Goal: Information Seeking & Learning: Learn about a topic

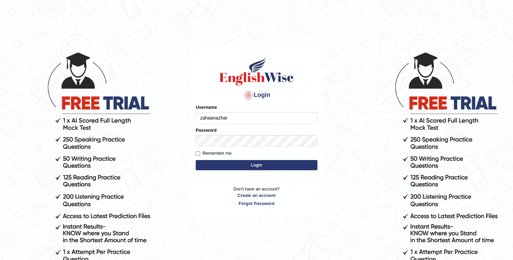
type input "zahaanazhar"
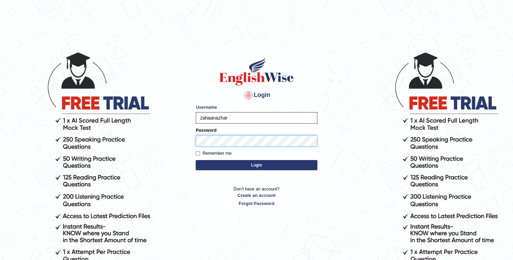
click at [196, 160] on button "Login" at bounding box center [257, 165] width 122 height 10
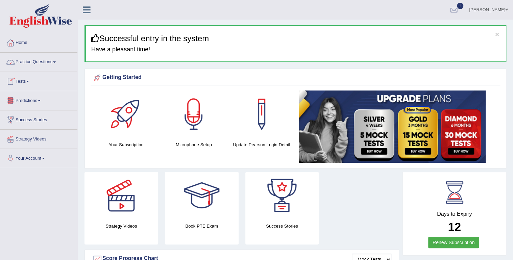
click at [53, 63] on link "Practice Questions" at bounding box center [38, 61] width 77 height 17
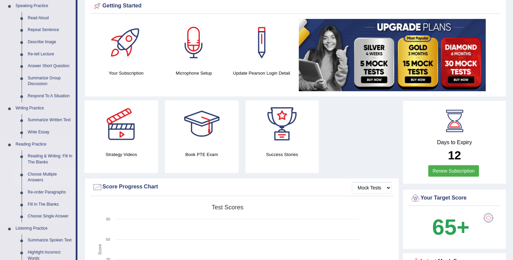
scroll to position [81, 0]
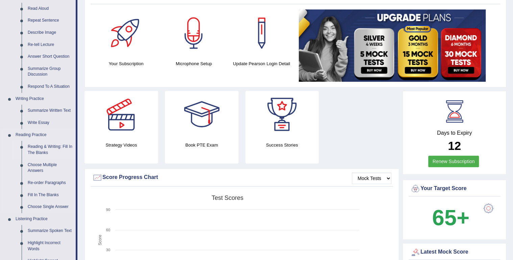
click at [38, 145] on link "Reading & Writing: Fill In The Blanks" at bounding box center [50, 150] width 51 height 18
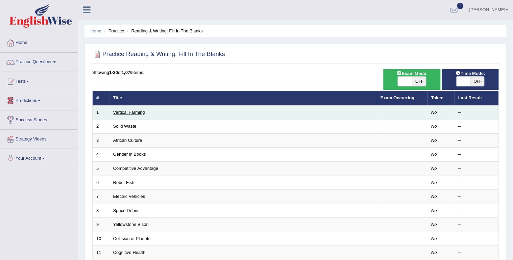
click at [131, 110] on link "Vertical Farming" at bounding box center [129, 112] width 32 height 5
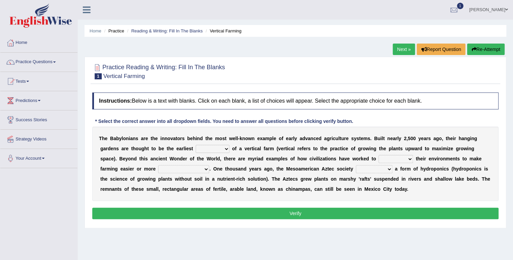
click at [196, 150] on select "prototype failure discredit protocol" at bounding box center [213, 149] width 34 height 8
select select "prototype"
click at [196, 145] on select "prototype failure discredit protocol" at bounding box center [213, 149] width 34 height 8
click at [379, 160] on select "manipulate escape respect disarrange" at bounding box center [396, 159] width 34 height 8
select select "manipulate"
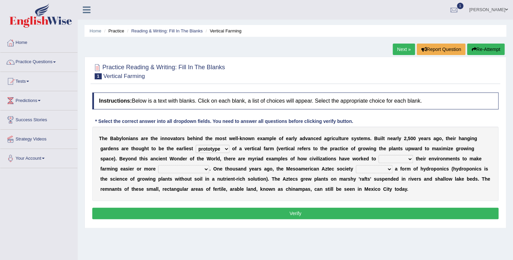
click at [379, 155] on select "manipulate escape respect disarrange" at bounding box center [396, 159] width 34 height 8
click at [158, 168] on select "productive constructive connective counterproductive" at bounding box center [183, 169] width 51 height 8
select select "productive"
click at [158, 165] on select "productive constructive connective counterproductive" at bounding box center [183, 169] width 51 height 8
click at [356, 167] on select "domineered volunteered pioneered engineered" at bounding box center [374, 169] width 37 height 8
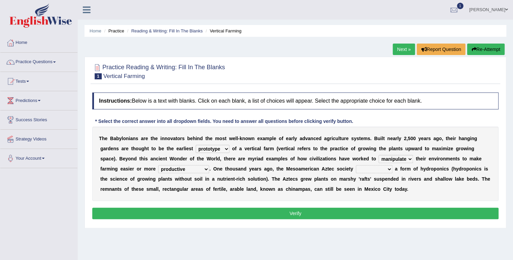
click at [375, 192] on div "T h e B a b y l o n i a n s a r e t h e i n n o v a t o r s b e h i n d t h e m…" at bounding box center [295, 164] width 406 height 74
click at [356, 167] on select "domineered volunteered pioneered engineered" at bounding box center [374, 169] width 37 height 8
select select "pioneered"
click at [356, 165] on select "domineered volunteered pioneered engineered" at bounding box center [374, 169] width 37 height 8
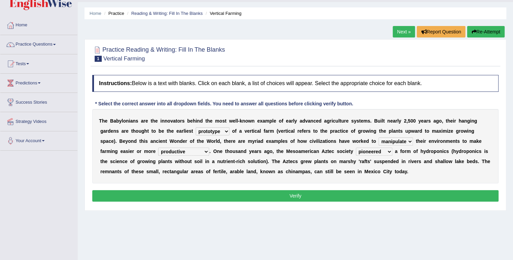
scroll to position [27, 0]
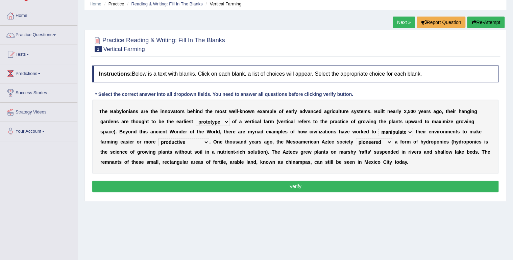
click at [335, 189] on button "Verify" at bounding box center [295, 186] width 406 height 11
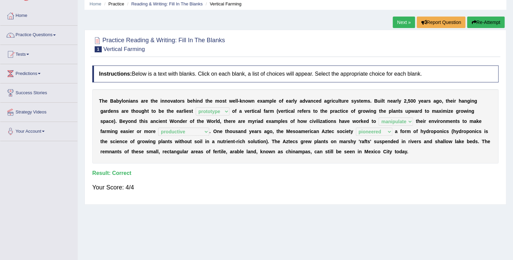
click at [404, 17] on link "Next »" at bounding box center [404, 22] width 22 height 11
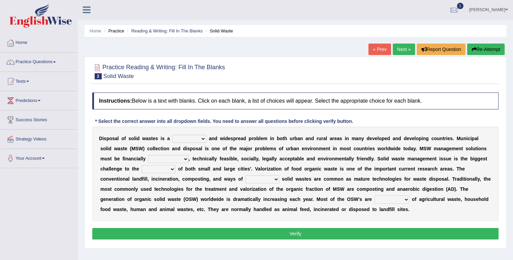
click at [172, 137] on select "slanting stinging stalling shafting" at bounding box center [189, 139] width 34 height 8
select select "stinging"
click at [172, 135] on select "slanting stinging stalling shafting" at bounding box center [189, 139] width 34 height 8
click at [148, 159] on select "unattainable sustainable objectionable treasonable" at bounding box center [168, 159] width 40 height 8
select select "sustainable"
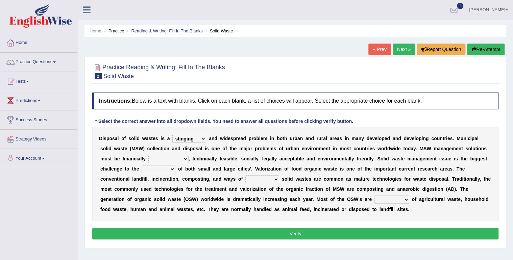
click at [148, 155] on select "unattainable sustainable objectionable treasonable" at bounding box center [168, 159] width 40 height 8
click at [142, 170] on select "plants culture authorities history" at bounding box center [159, 169] width 34 height 8
click at [142, 165] on select "plants culture authorities history" at bounding box center [159, 169] width 34 height 8
click at [142, 170] on select "plants culture authorities history" at bounding box center [159, 169] width 34 height 8
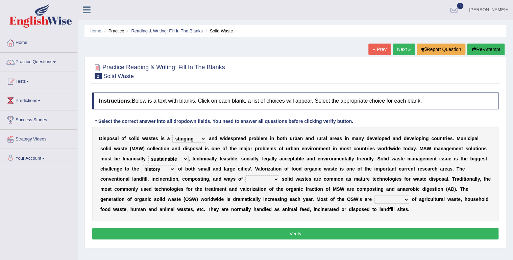
click at [142, 170] on select "plants culture authorities history" at bounding box center [159, 169] width 34 height 8
select select "authorities"
click at [142, 165] on select "plants culture authorities history" at bounding box center [159, 169] width 34 height 8
click at [246, 179] on select "reserving preserving deserving handling" at bounding box center [263, 180] width 34 height 8
click at [246, 176] on select "reserving preserving deserving handling" at bounding box center [263, 180] width 34 height 8
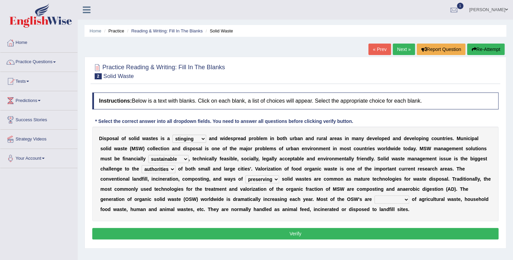
click at [246, 179] on select "reserving preserving deserving handling" at bounding box center [263, 180] width 34 height 8
select select "handling"
click at [246, 176] on select "reserving preserving deserving handling" at bounding box center [263, 180] width 34 height 8
click at [246, 178] on select "reserving preserving deserving handling" at bounding box center [263, 180] width 34 height 8
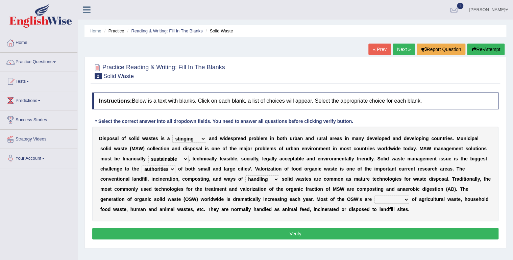
click at [375, 202] on select "composed disposed composing disposing" at bounding box center [392, 200] width 35 height 8
select select "disposing"
click at [375, 196] on select "composed disposed composing disposing" at bounding box center [392, 200] width 35 height 8
click at [291, 233] on button "Verify" at bounding box center [295, 233] width 406 height 11
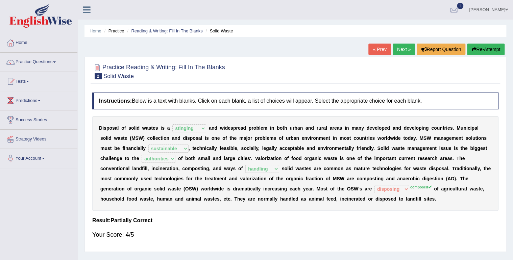
click at [411, 186] on sup "composed" at bounding box center [421, 187] width 21 height 4
click at [23, 42] on link "Home" at bounding box center [38, 41] width 77 height 17
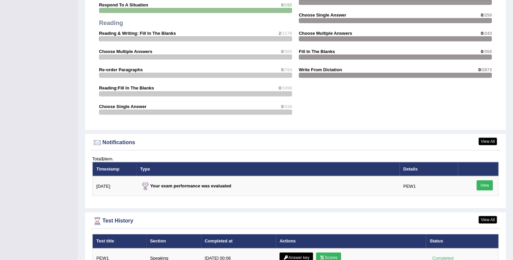
scroll to position [703, 0]
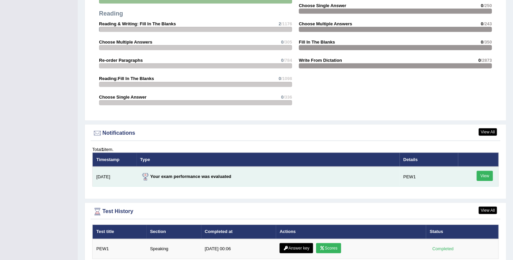
click at [487, 176] on link "View" at bounding box center [485, 176] width 16 height 10
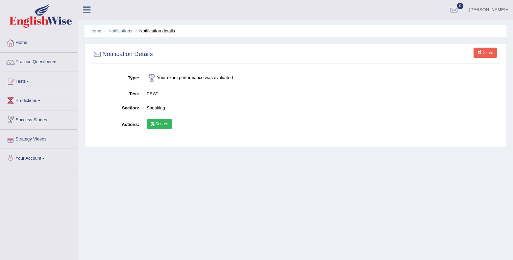
click at [155, 123] on icon at bounding box center [152, 124] width 5 height 4
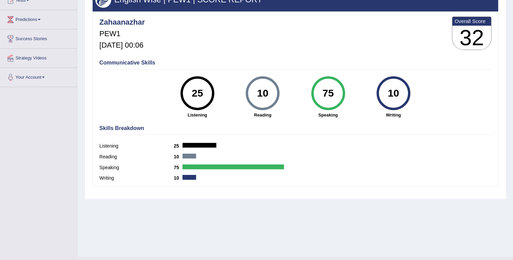
scroll to position [95, 0]
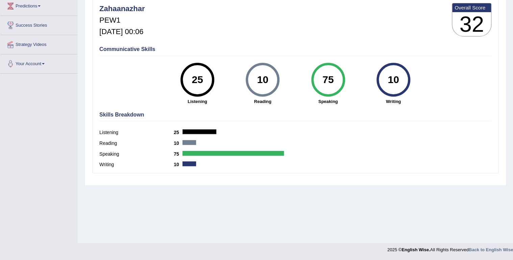
click at [205, 150] on div "Speaking 75" at bounding box center [295, 155] width 392 height 11
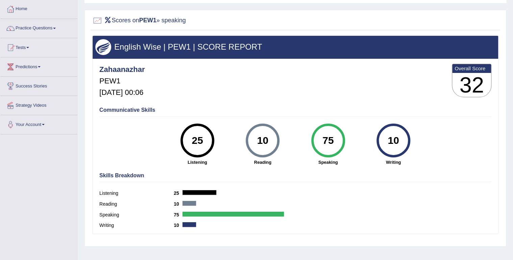
scroll to position [0, 0]
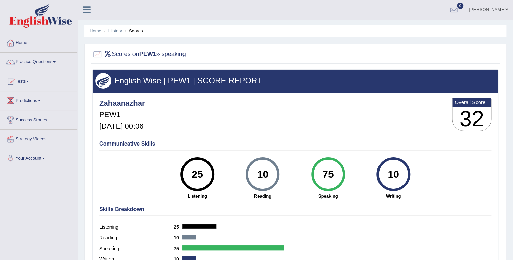
click at [100, 29] on link "Home" at bounding box center [96, 30] width 12 height 5
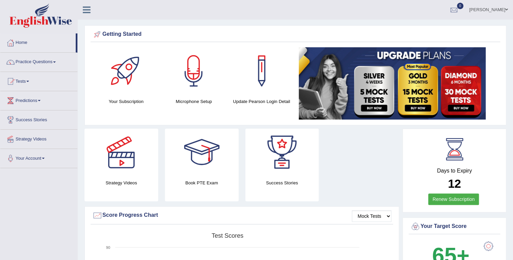
click at [53, 65] on link "Practice Questions" at bounding box center [38, 61] width 77 height 17
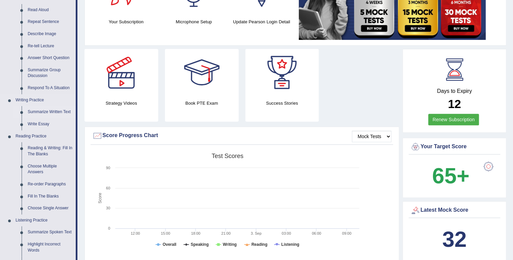
scroll to position [135, 0]
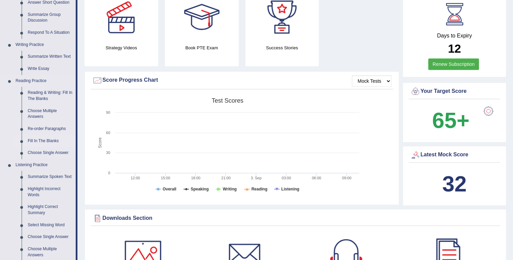
click at [35, 141] on link "Fill In The Blanks" at bounding box center [50, 141] width 51 height 12
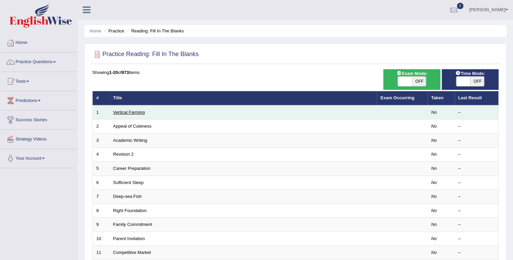
click at [134, 110] on link "Vertical Farming" at bounding box center [129, 112] width 32 height 5
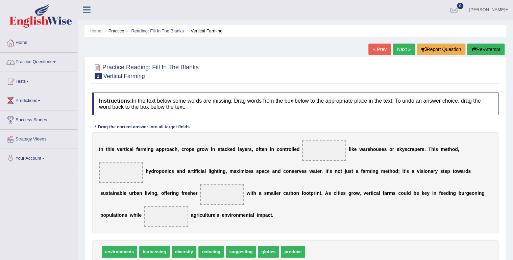
click at [28, 40] on link "Home" at bounding box center [38, 41] width 77 height 17
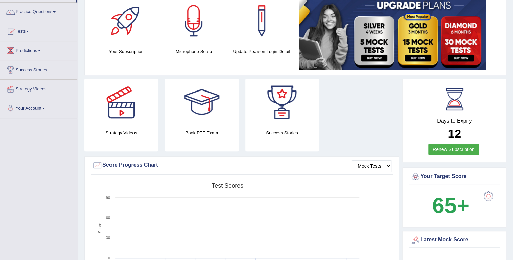
scroll to position [54, 0]
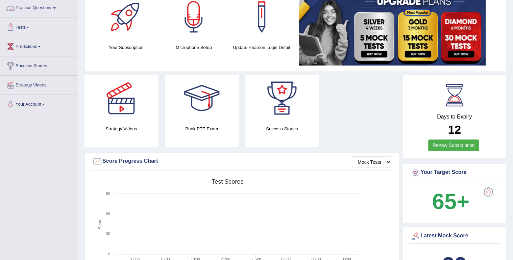
click at [35, 10] on link "Practice Questions" at bounding box center [38, 7] width 77 height 17
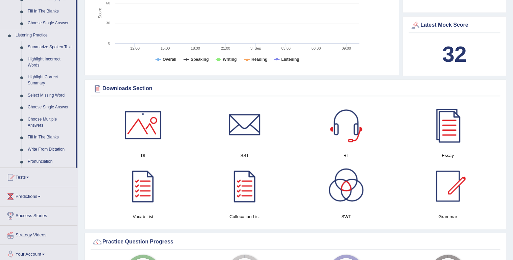
scroll to position [271, 0]
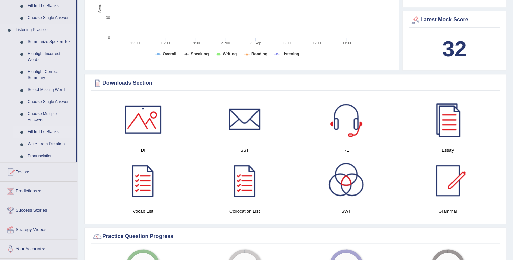
click at [49, 130] on link "Fill In The Blanks" at bounding box center [50, 132] width 51 height 12
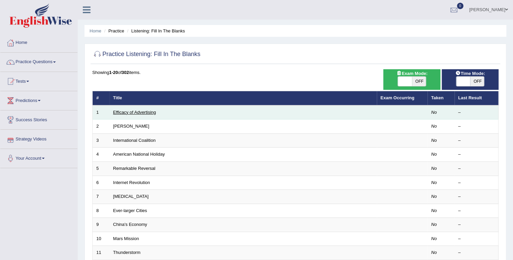
click at [131, 113] on link "Efficacy of Advertising" at bounding box center [134, 112] width 43 height 5
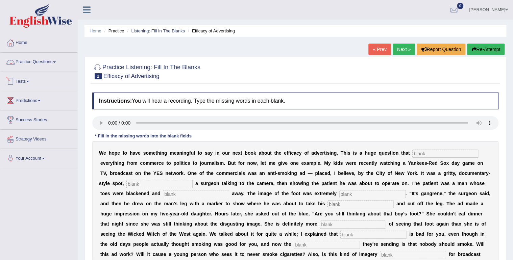
click at [14, 61] on div at bounding box center [10, 62] width 10 height 10
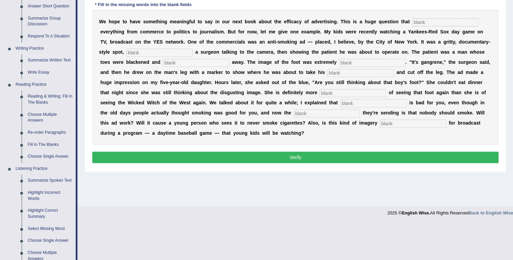
scroll to position [135, 0]
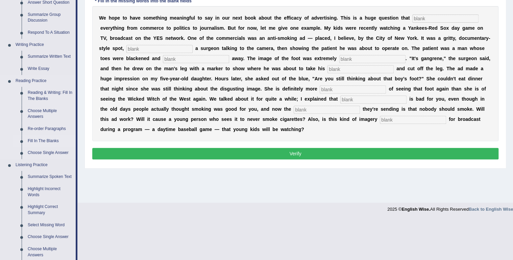
click at [44, 142] on link "Fill In The Blanks" at bounding box center [50, 141] width 51 height 12
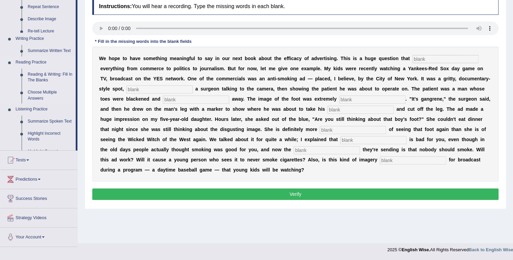
scroll to position [95, 0]
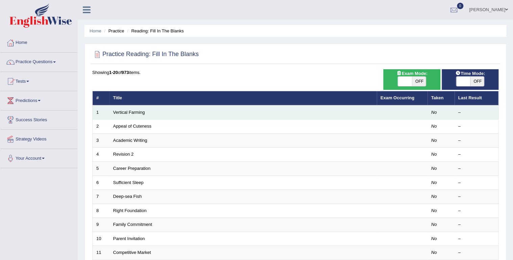
click at [128, 106] on td "Vertical Farming" at bounding box center [243, 113] width 267 height 14
click at [128, 108] on td "Vertical Farming" at bounding box center [243, 113] width 267 height 14
click at [129, 113] on link "Vertical Farming" at bounding box center [129, 112] width 32 height 5
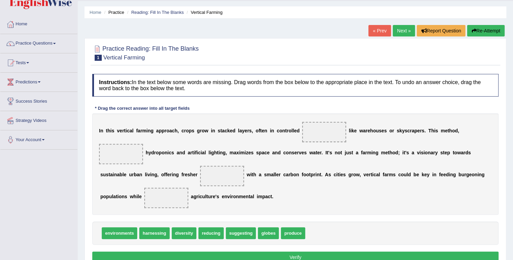
scroll to position [27, 0]
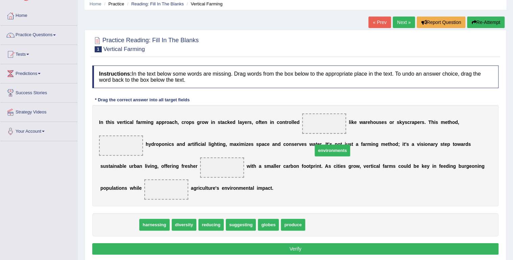
drag, startPoint x: 120, startPoint y: 200, endPoint x: 332, endPoint y: 125, distance: 224.7
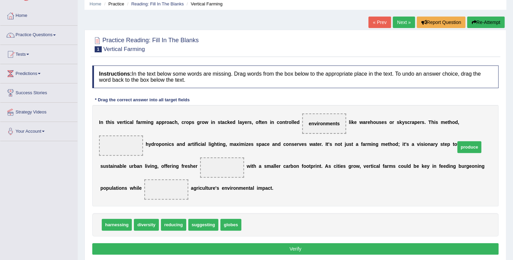
drag, startPoint x: 249, startPoint y: 202, endPoint x: 462, endPoint y: 124, distance: 227.1
drag, startPoint x: 149, startPoint y: 199, endPoint x: 136, endPoint y: 157, distance: 43.9
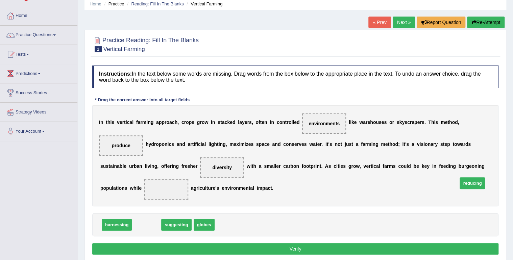
drag, startPoint x: 150, startPoint y: 200, endPoint x: 471, endPoint y: 158, distance: 323.3
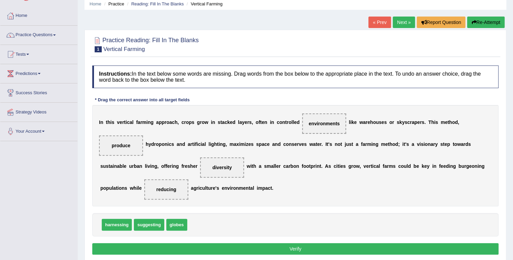
click at [346, 243] on button "Verify" at bounding box center [295, 248] width 406 height 11
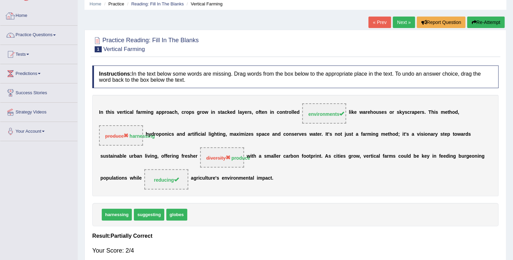
click at [30, 24] on li "Home" at bounding box center [38, 15] width 77 height 19
click at [25, 15] on link "Home" at bounding box center [37, 14] width 75 height 17
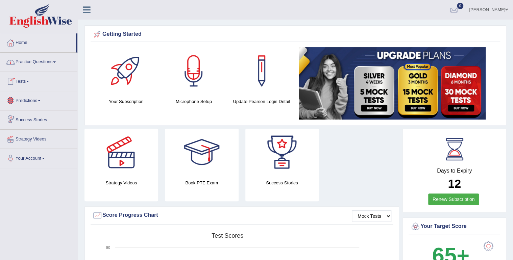
click at [28, 77] on link "Tests" at bounding box center [38, 80] width 77 height 17
